Goal: Transaction & Acquisition: Book appointment/travel/reservation

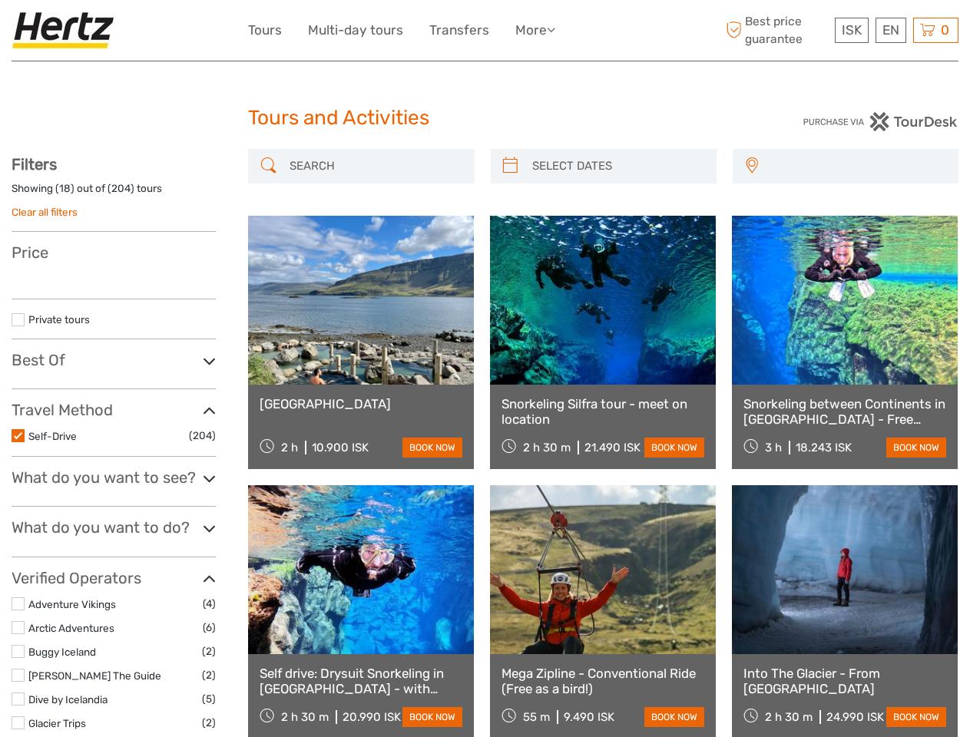
select select
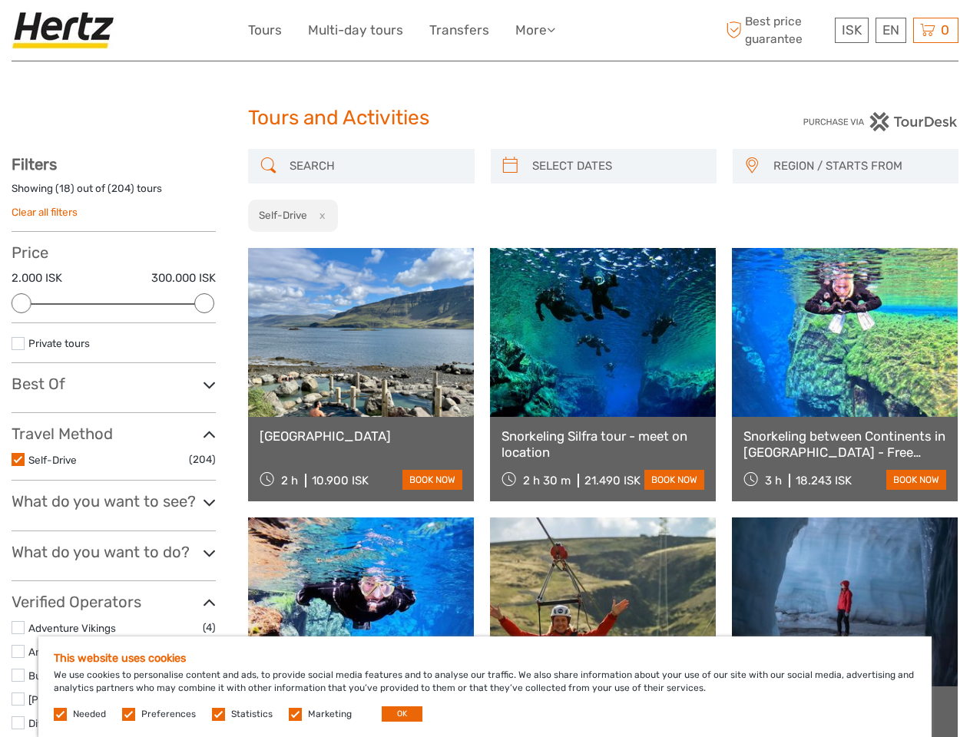
click at [415, 30] on ul "Tours Multi-day tours Transfers More Food & drink Travel Articles Back to Back …" at bounding box center [413, 30] width 330 height 22
click at [535, 30] on link "More" at bounding box center [535, 30] width 40 height 22
click at [554, 29] on icon at bounding box center [551, 29] width 8 height 13
click at [851, 30] on span "ISK" at bounding box center [851, 29] width 20 height 15
click at [890, 30] on div "EN English Español Deutsch" at bounding box center [890, 30] width 31 height 25
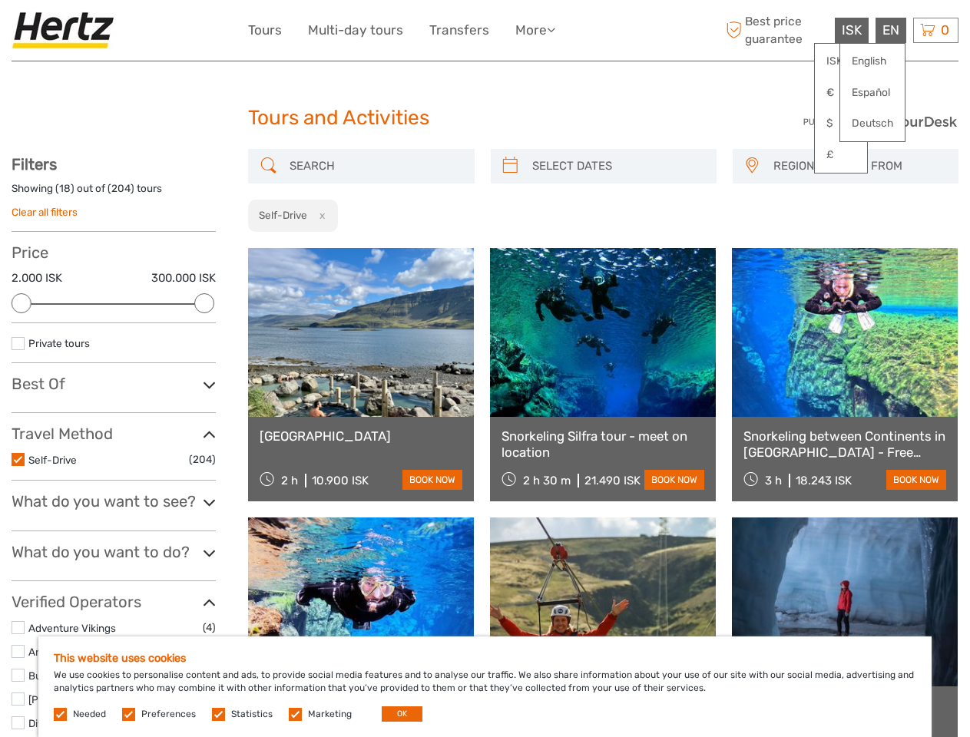
click at [935, 30] on div "0 Items Total 0 ISK Checkout The shopping cart is empty." at bounding box center [935, 30] width 45 height 25
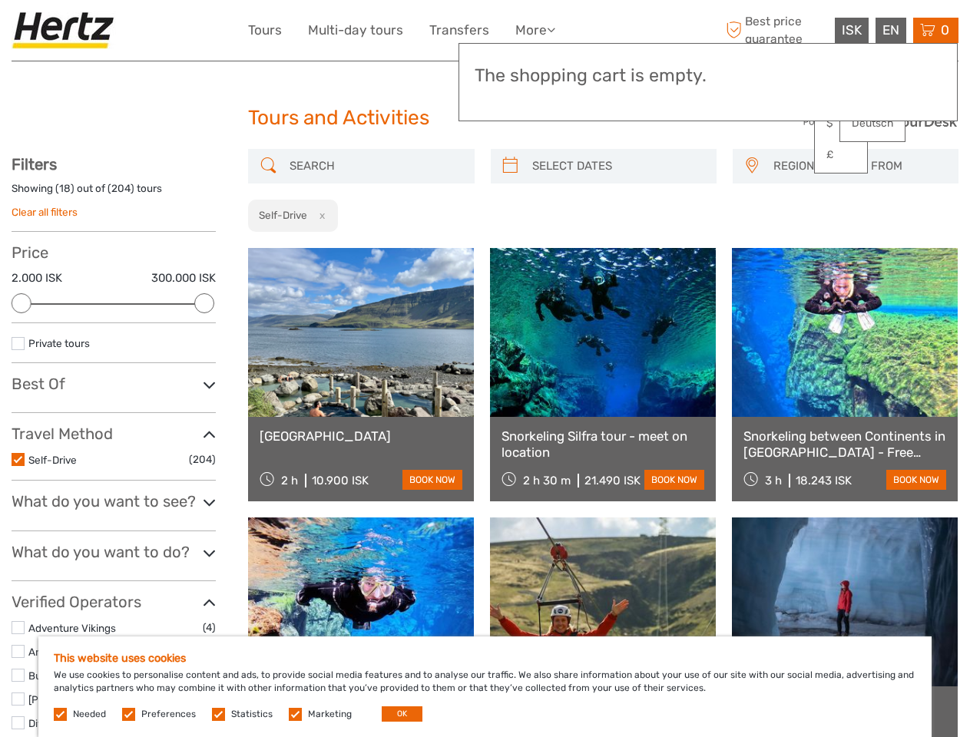
click at [21, 303] on div at bounding box center [22, 303] width 20 height 20
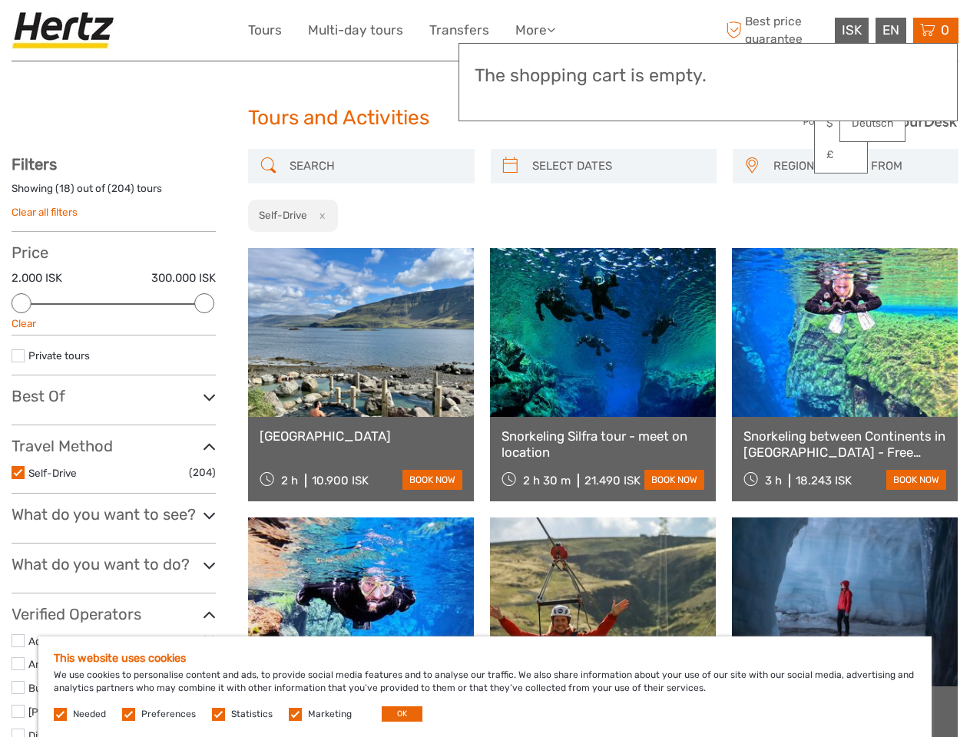
click at [204, 387] on icon at bounding box center [209, 397] width 13 height 21
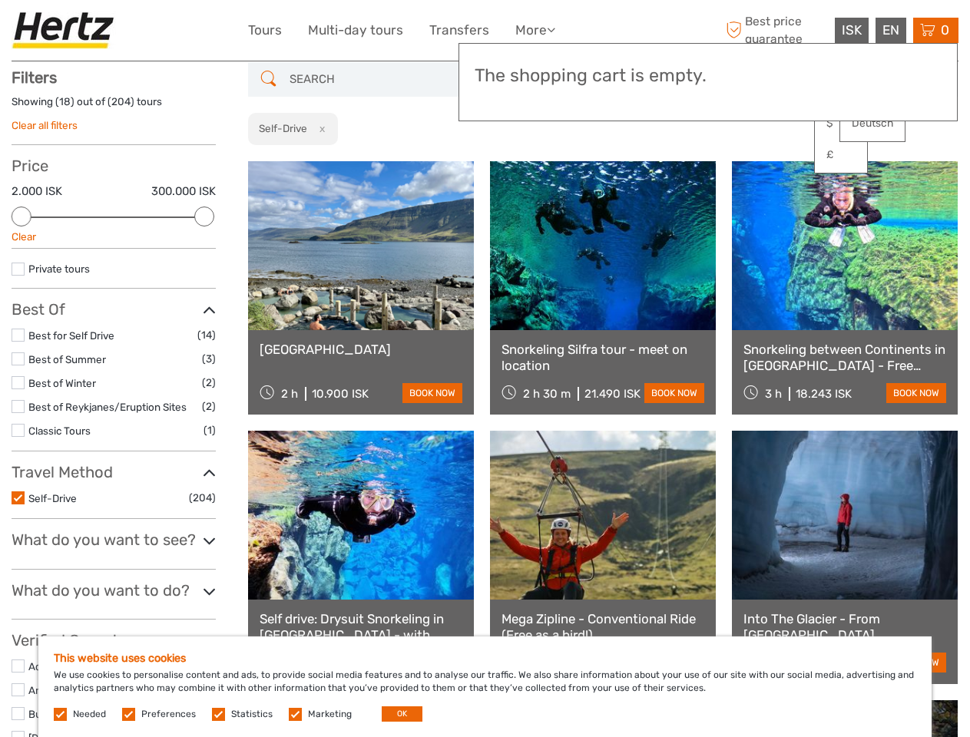
click at [510, 166] on link at bounding box center [603, 245] width 226 height 169
click at [616, 166] on link at bounding box center [603, 245] width 226 height 169
